Goal: Information Seeking & Learning: Learn about a topic

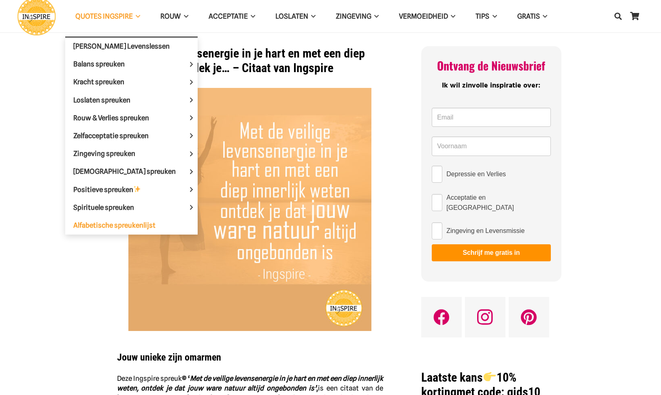
click at [127, 225] on span "Alfabetische spreukenlijst" at bounding box center [114, 225] width 82 height 8
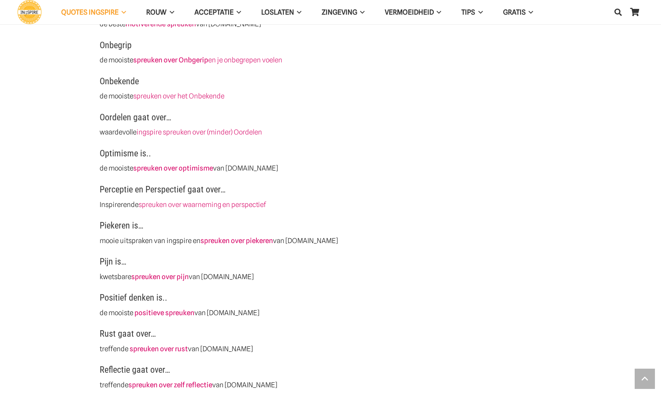
scroll to position [1548, 0]
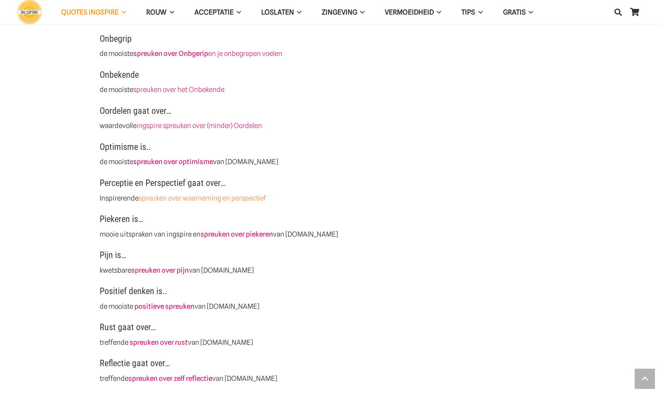
click at [210, 194] on link "spreuken over waarneming en perspectief" at bounding box center [201, 198] width 127 height 8
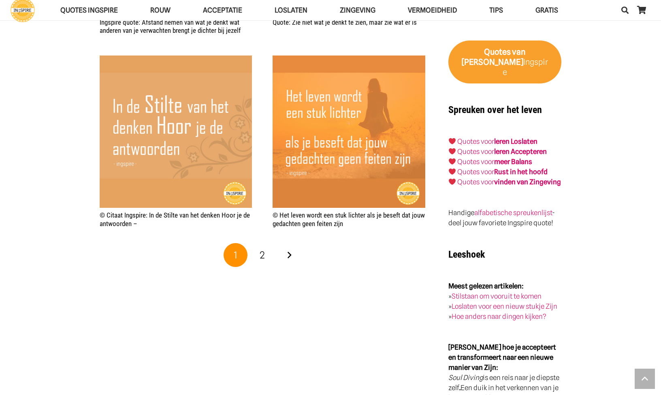
scroll to position [1295, 0]
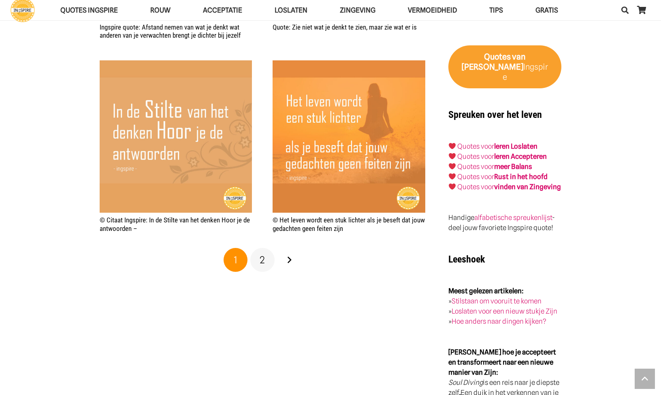
click at [261, 256] on span "2" at bounding box center [261, 260] width 5 height 12
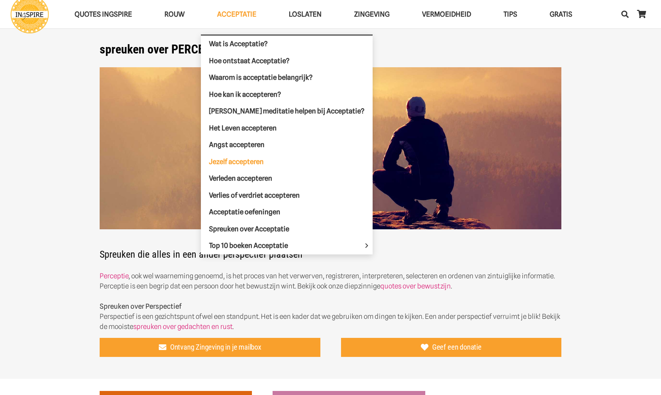
click at [246, 157] on span "Jezelf accepteren" at bounding box center [236, 161] width 55 height 8
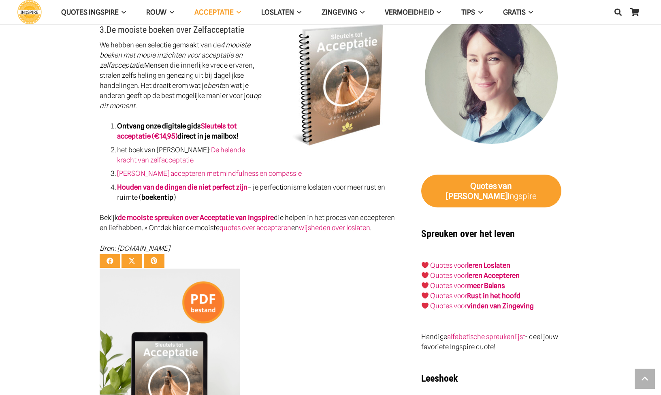
scroll to position [968, 0]
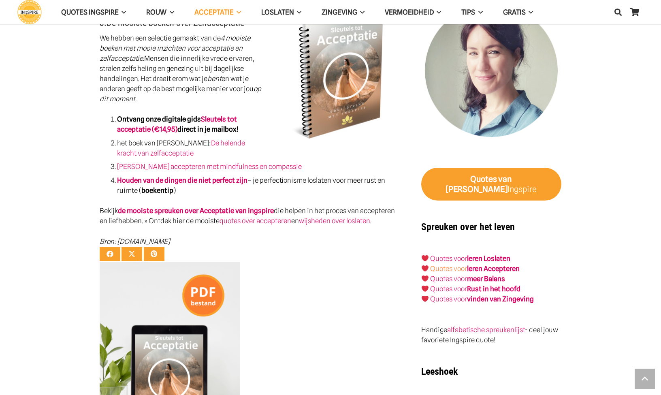
click at [458, 264] on link "Quotes voor" at bounding box center [448, 268] width 37 height 8
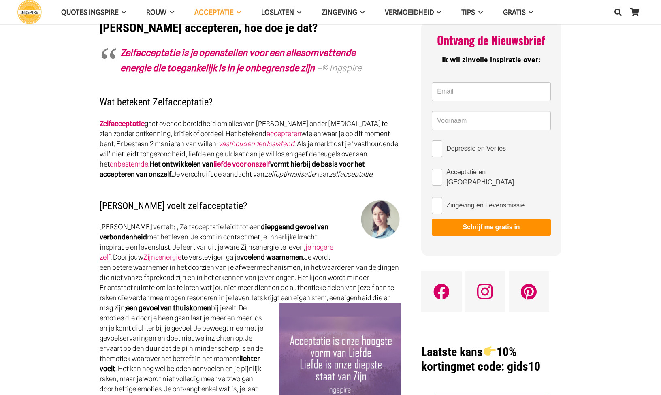
scroll to position [183, 0]
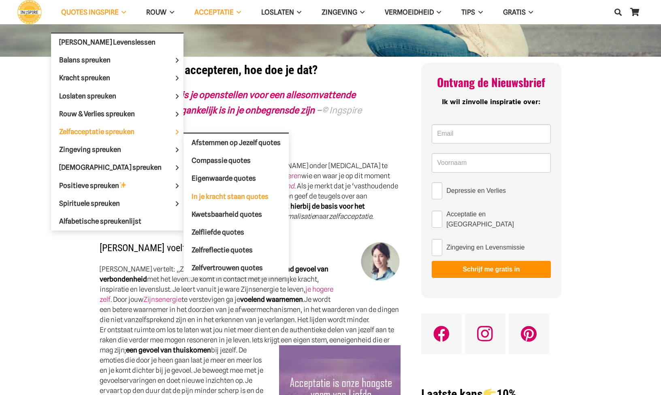
click at [212, 196] on span "In je kracht staan quotes" at bounding box center [229, 196] width 77 height 8
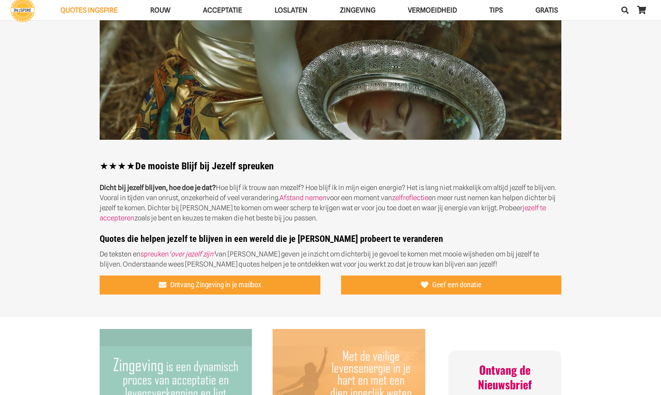
scroll to position [56, 0]
